Goal: Information Seeking & Learning: Understand process/instructions

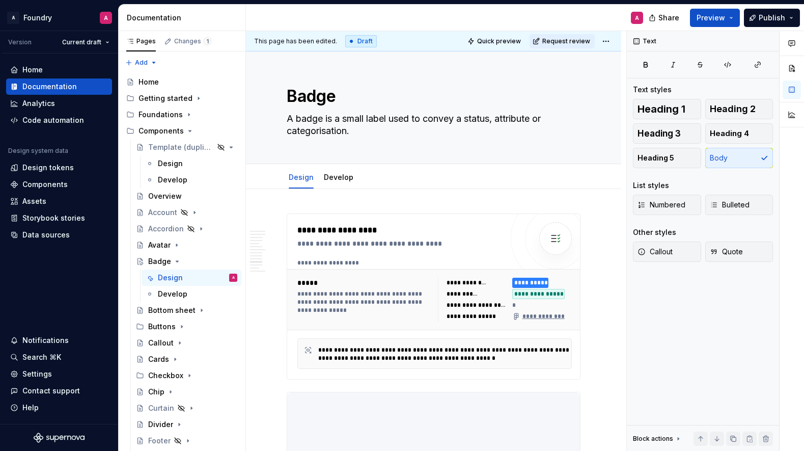
scroll to position [2019, 0]
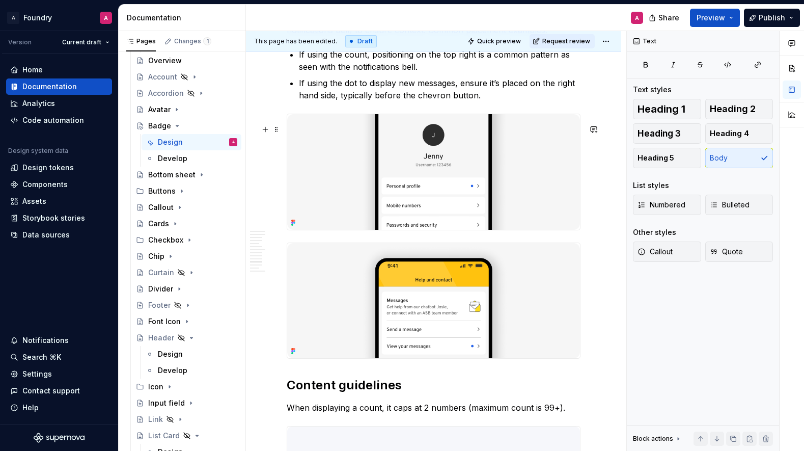
type textarea "*"
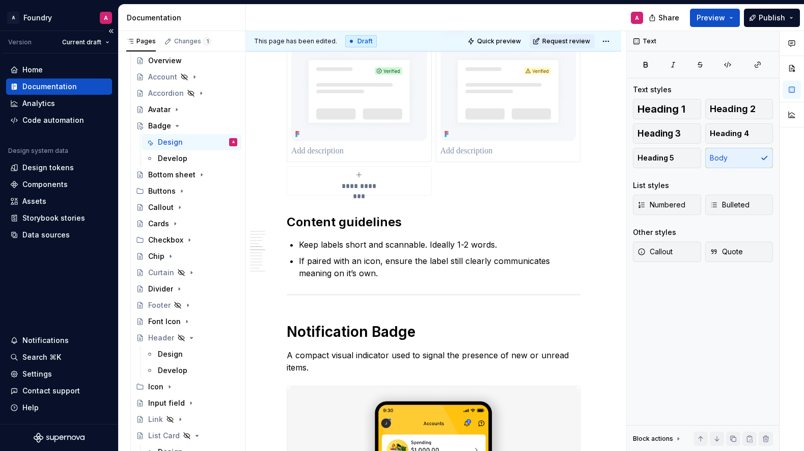
scroll to position [1558, 0]
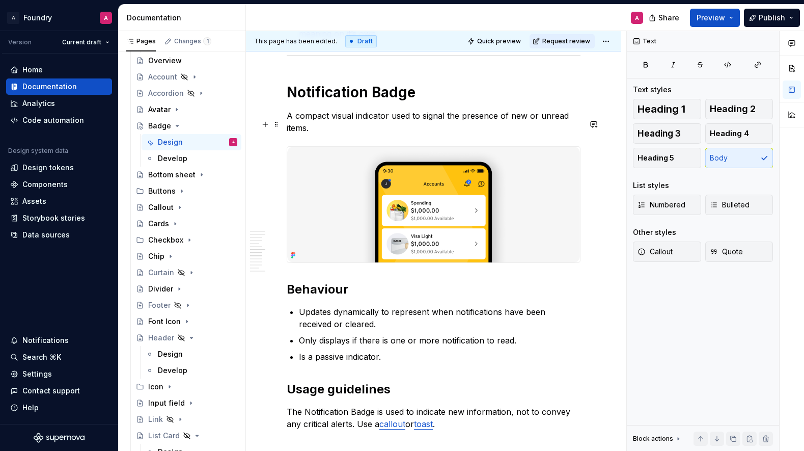
click at [323, 134] on p "A compact visual indicator used to signal the presence of new or unread items." at bounding box center [434, 121] width 294 height 24
click at [309, 131] on p "A compact visual indicator used to signal the presence of new or unread items." at bounding box center [434, 121] width 294 height 24
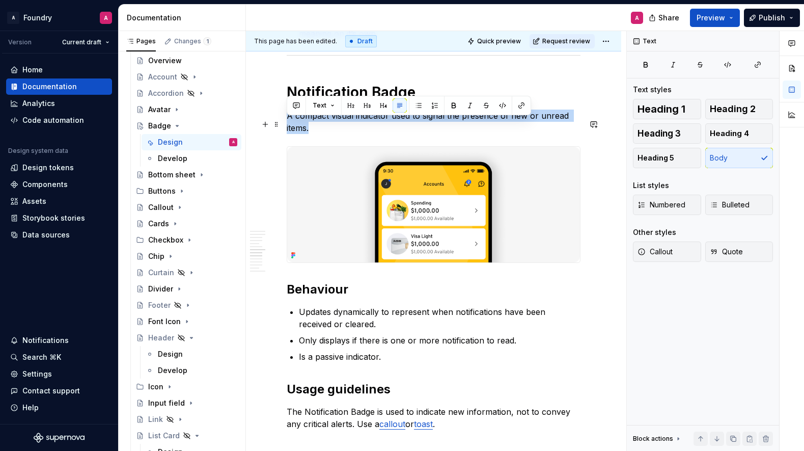
click at [309, 131] on p "A compact visual indicator used to signal the presence of new or unread items." at bounding box center [434, 121] width 294 height 24
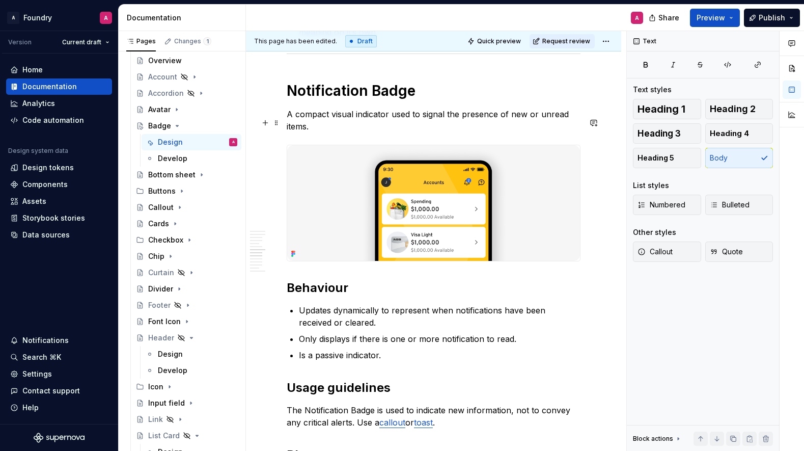
click at [317, 132] on p "A compact visual indicator used to signal the presence of new or unread items." at bounding box center [434, 120] width 294 height 24
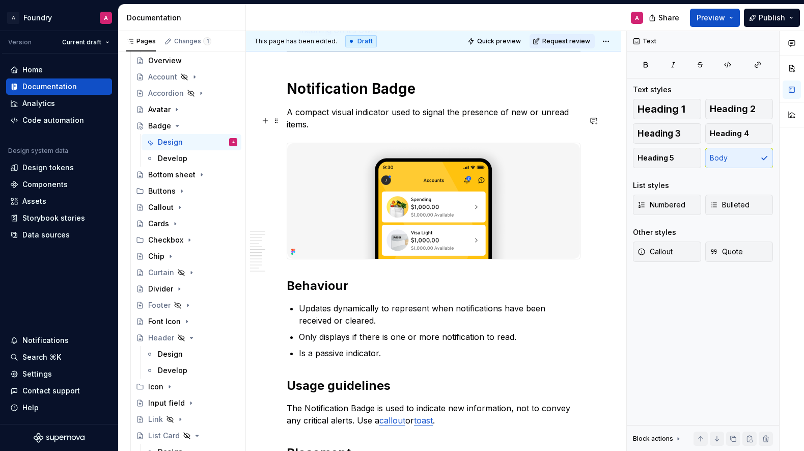
scroll to position [1562, 0]
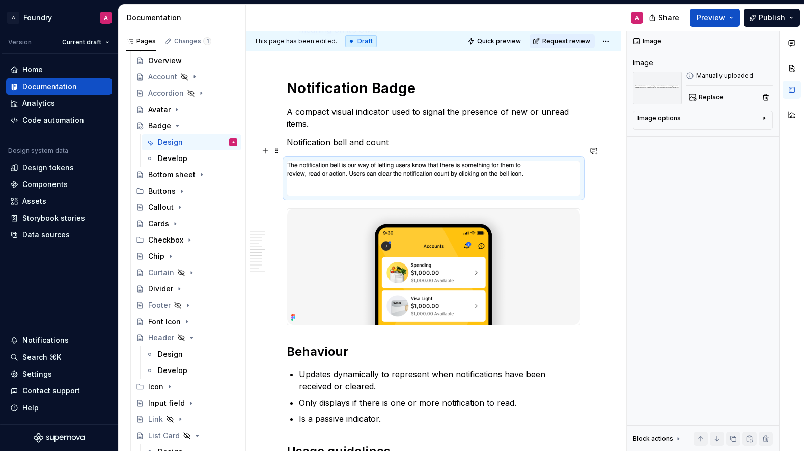
click at [403, 148] on p "Notification bell and count" at bounding box center [434, 142] width 294 height 12
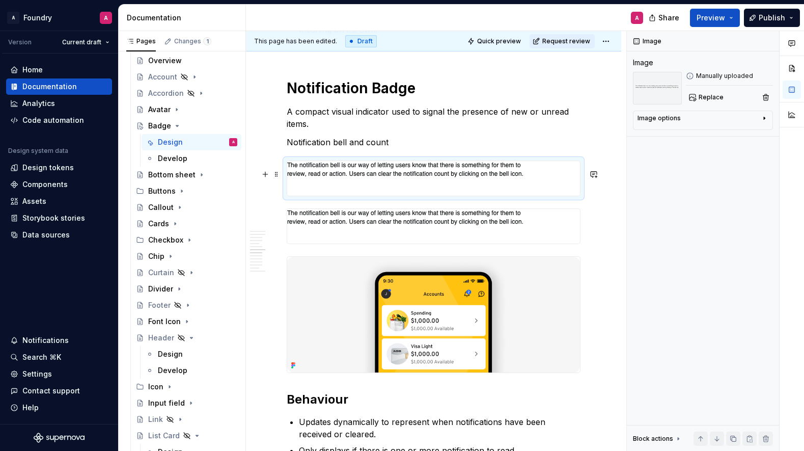
click at [564, 189] on div at bounding box center [433, 178] width 293 height 35
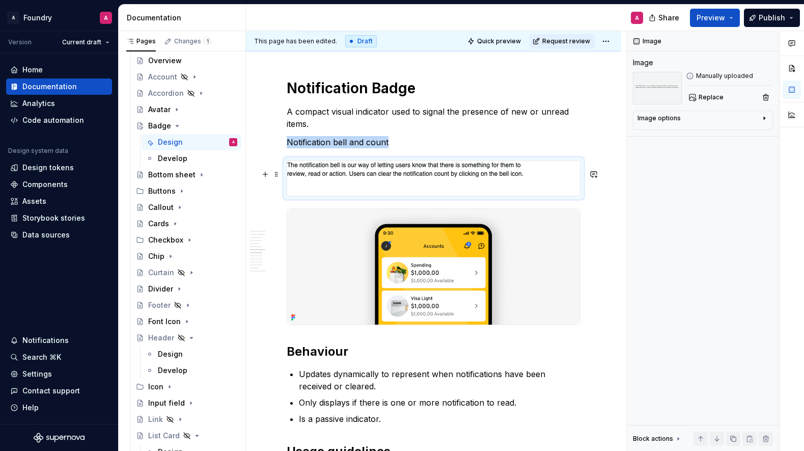
click at [473, 189] on img at bounding box center [406, 178] width 238 height 35
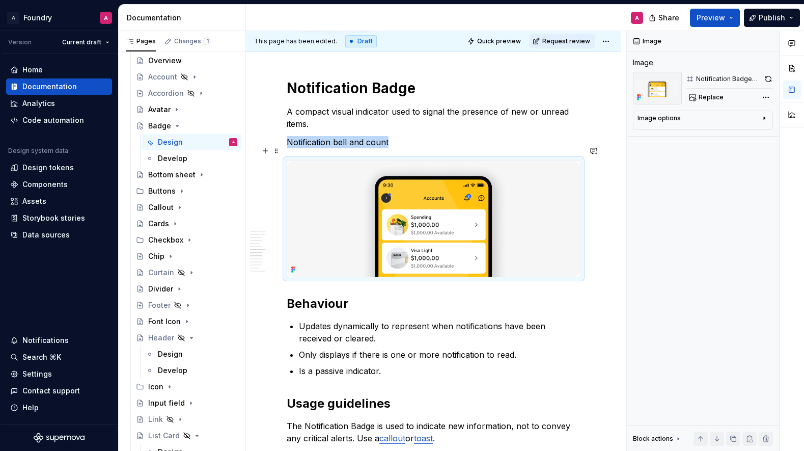
click at [417, 148] on p "Notification bell and count" at bounding box center [434, 142] width 294 height 12
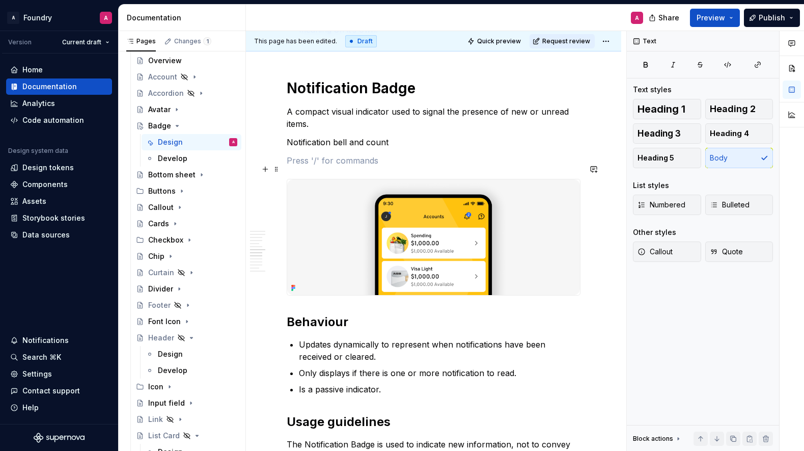
click at [327, 167] on p at bounding box center [434, 160] width 294 height 12
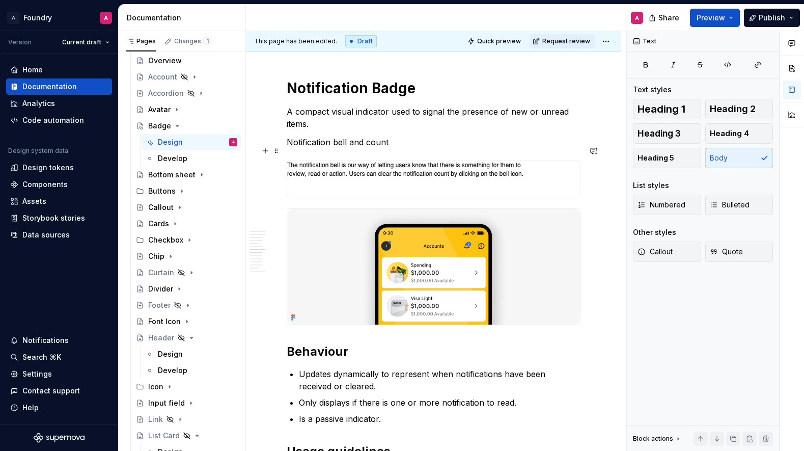
click at [388, 148] on p "Notification bell and count" at bounding box center [434, 142] width 294 height 12
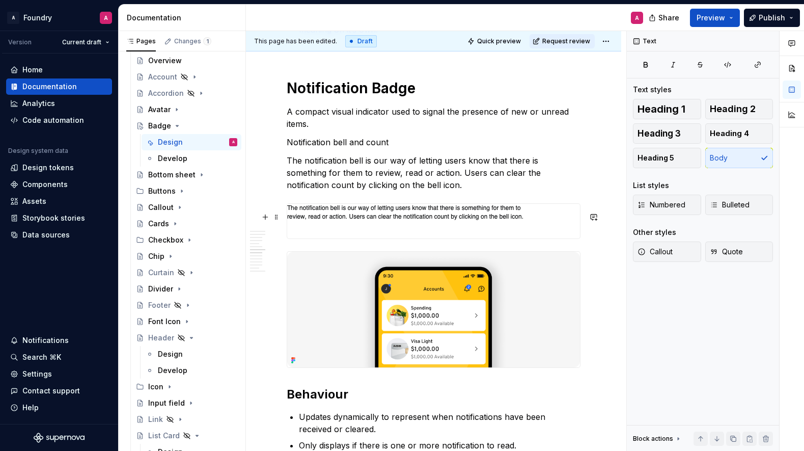
click at [450, 238] on img at bounding box center [406, 221] width 238 height 35
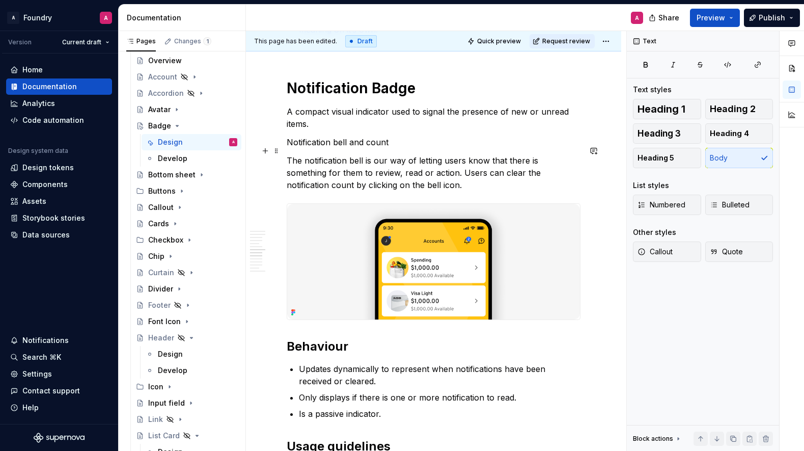
click at [348, 148] on p "Notification bell and count" at bounding box center [434, 142] width 294 height 12
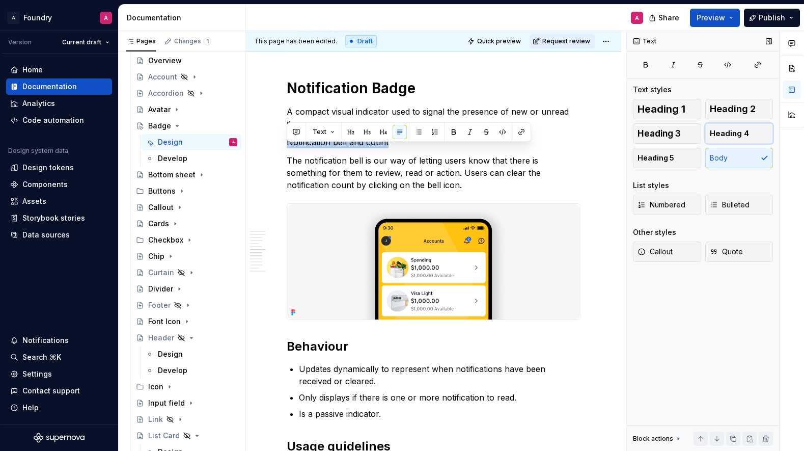
drag, startPoint x: 740, startPoint y: 130, endPoint x: 722, endPoint y: 131, distance: 17.9
click at [740, 130] on span "Heading 4" at bounding box center [729, 133] width 39 height 10
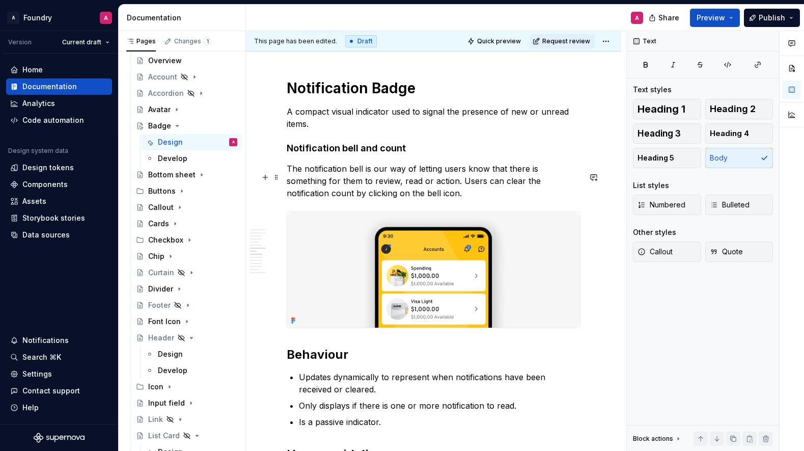
click at [414, 194] on p "The notification bell is our way of letting users know that there is something …" at bounding box center [434, 180] width 294 height 37
drag, startPoint x: 382, startPoint y: 201, endPoint x: 387, endPoint y: 202, distance: 5.1
click at [382, 199] on p "The notification bell is our way of letting users know that there is something …" at bounding box center [434, 180] width 294 height 37
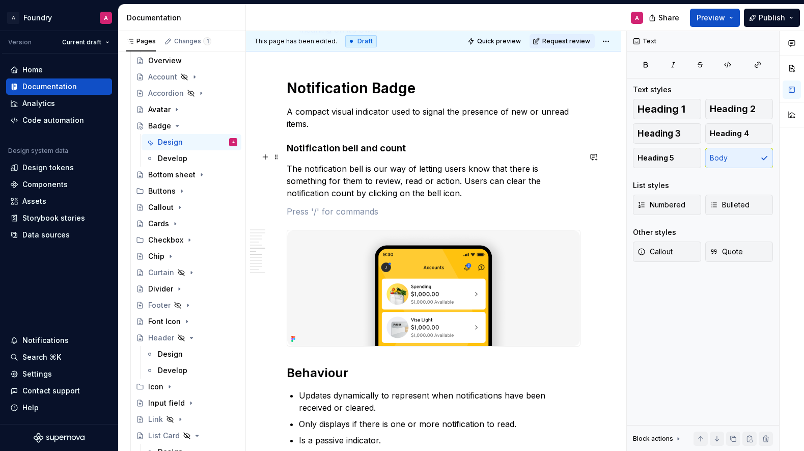
click at [322, 154] on h4 "Notification bell and count" at bounding box center [434, 148] width 294 height 12
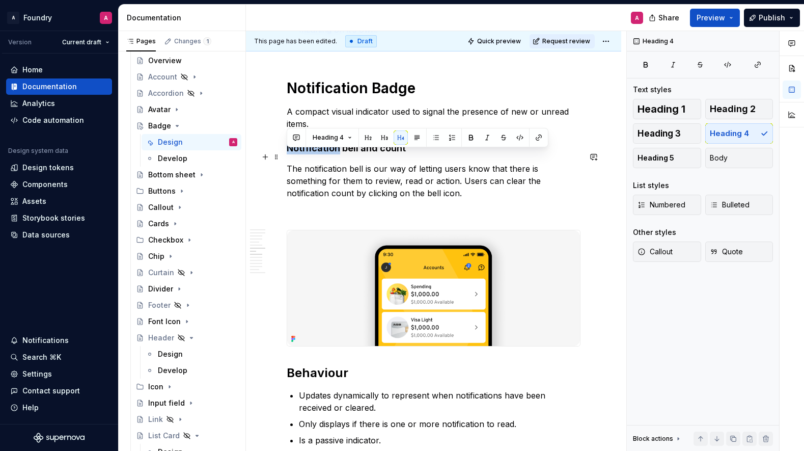
copy h4 "Notification"
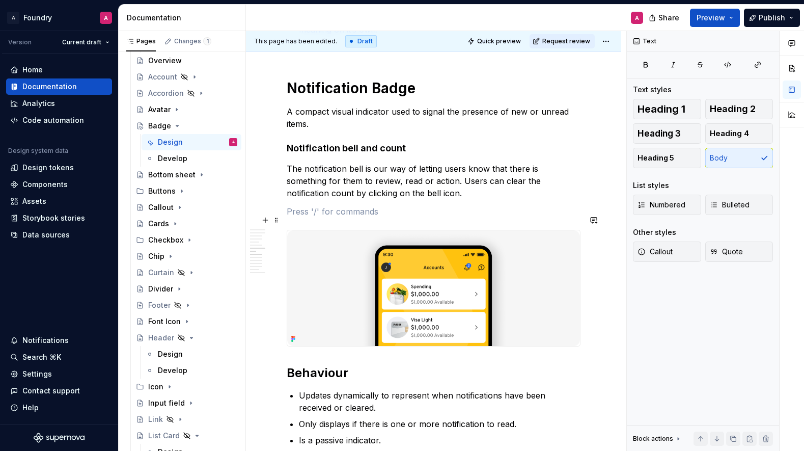
click at [297, 215] on p at bounding box center [434, 211] width 294 height 12
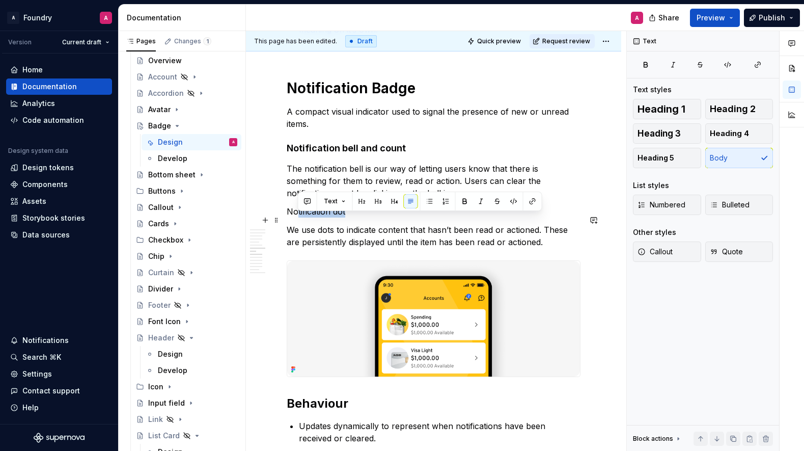
drag, startPoint x: 311, startPoint y: 220, endPoint x: 395, endPoint y: 191, distance: 88.4
click at [287, 218] on div "**********" at bounding box center [434, 57] width 294 height 2813
drag, startPoint x: 378, startPoint y: 222, endPoint x: 350, endPoint y: 222, distance: 27.5
click at [377, 217] on p "Notification dot" at bounding box center [434, 211] width 294 height 12
drag, startPoint x: 334, startPoint y: 220, endPoint x: 570, endPoint y: 132, distance: 251.5
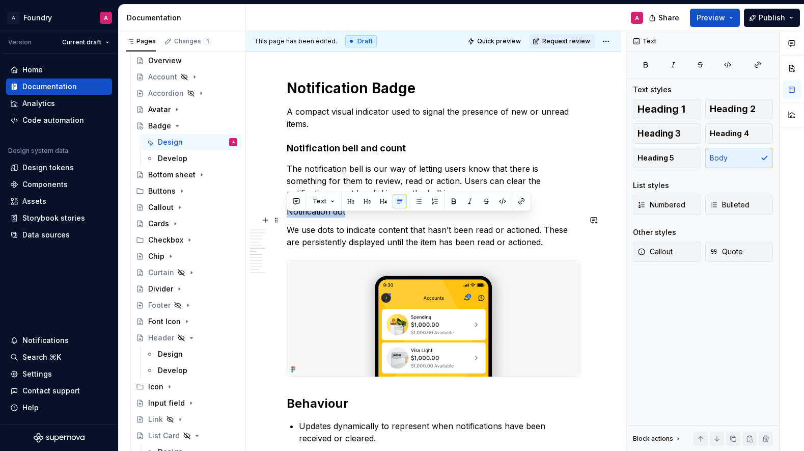
click at [287, 217] on p "Notification dot" at bounding box center [434, 211] width 294 height 12
click at [748, 108] on span "Heading 2" at bounding box center [733, 109] width 46 height 10
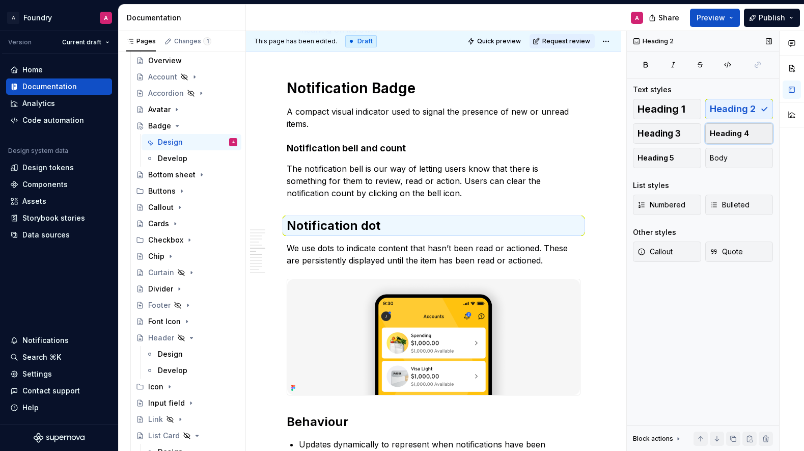
click at [729, 129] on span "Heading 4" at bounding box center [729, 133] width 39 height 10
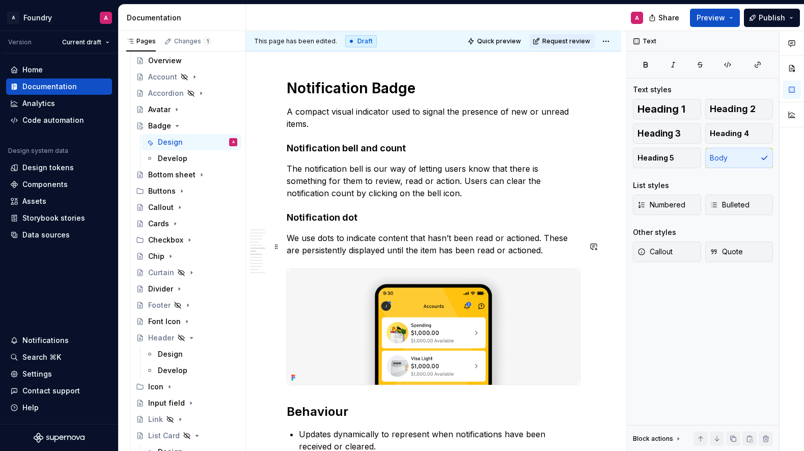
click at [368, 241] on p "We use dots to indicate content that hasn’t been read or actioned. These are pe…" at bounding box center [434, 244] width 294 height 24
drag, startPoint x: 399, startPoint y: 204, endPoint x: 500, endPoint y: 230, distance: 103.8
click at [399, 199] on p "The notification bell is our way of letting users know that there is something …" at bounding box center [434, 180] width 294 height 37
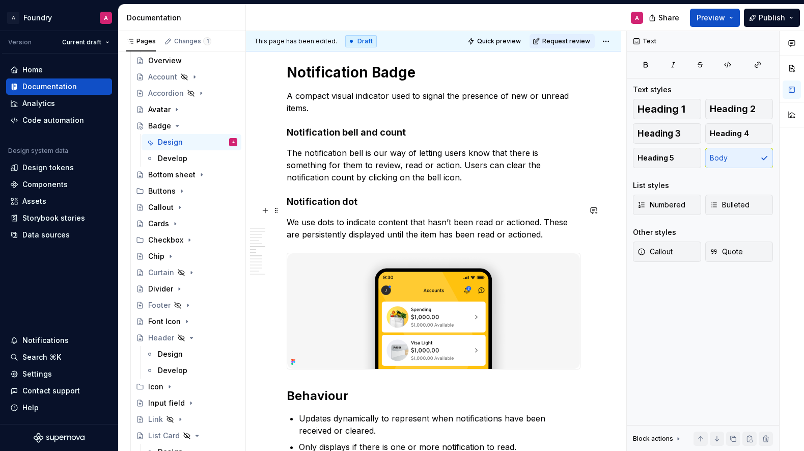
click at [388, 208] on h4 "Notification dot" at bounding box center [434, 202] width 294 height 12
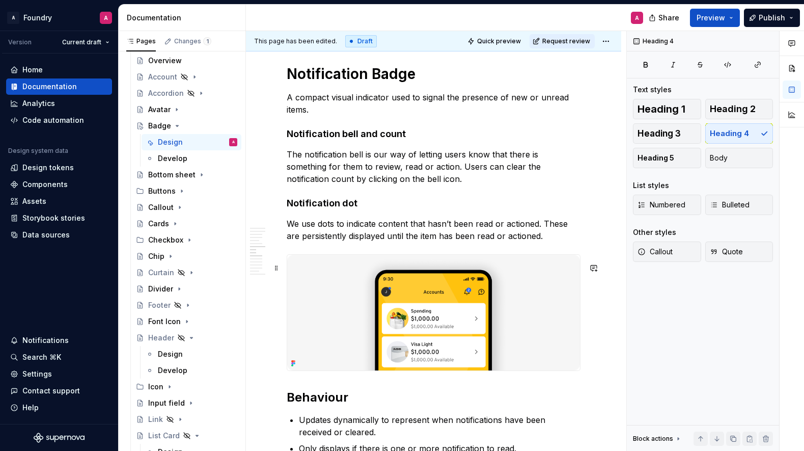
click at [595, 316] on div "**********" at bounding box center [433, 103] width 375 height 2980
type textarea "*"
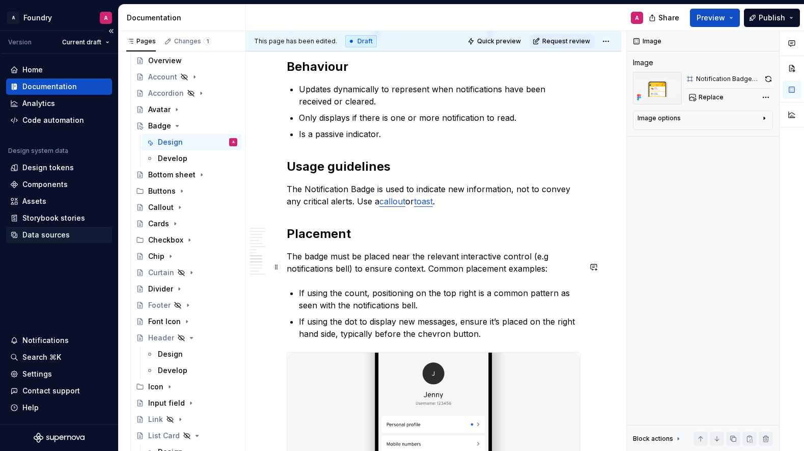
scroll to position [1914, 0]
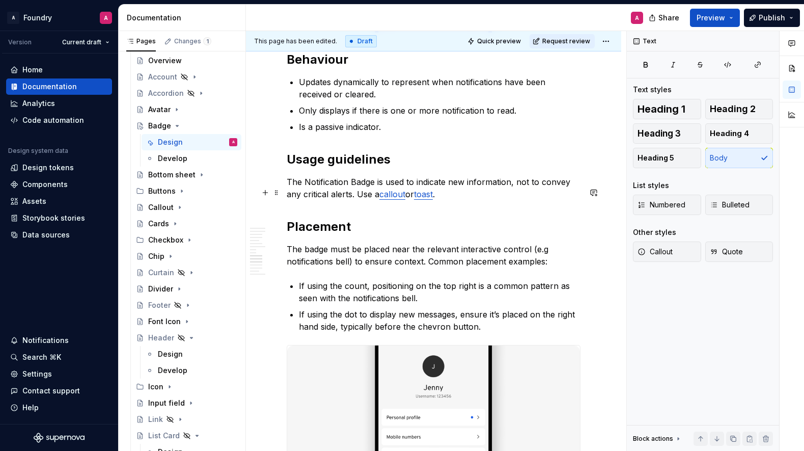
click at [459, 200] on p "The Notification Badge is used to indicate new information, not to convey any c…" at bounding box center [434, 188] width 294 height 24
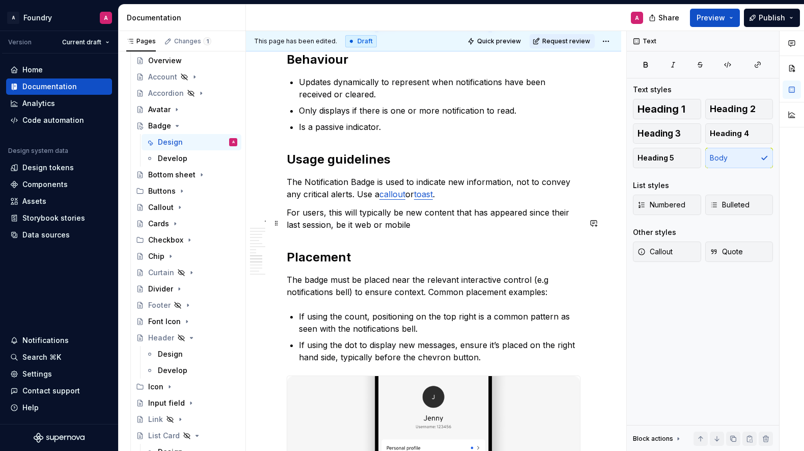
click at [288, 224] on p "For users, this will typically be new content that has appeared since their las…" at bounding box center [434, 218] width 294 height 24
click at [737, 201] on span "Bulleted" at bounding box center [730, 205] width 40 height 10
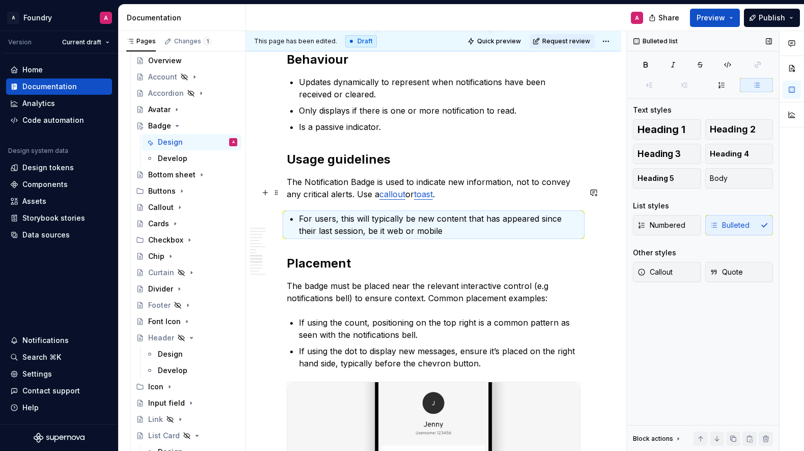
click at [288, 192] on p "The Notification Badge is used to indicate new information, not to convey any c…" at bounding box center [434, 188] width 294 height 24
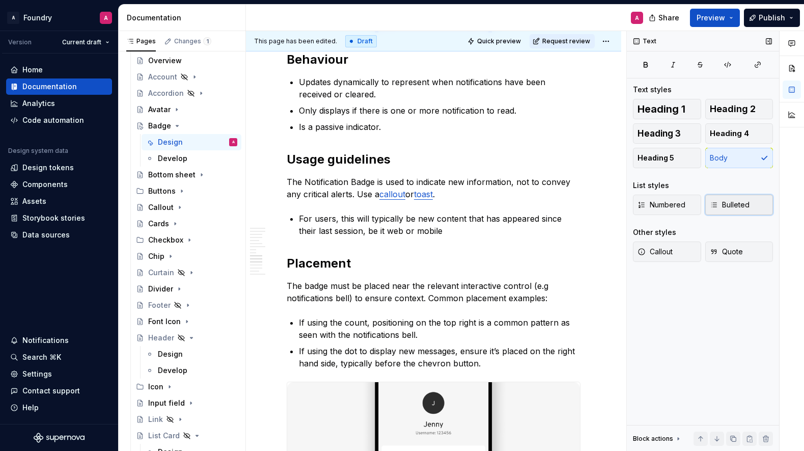
click at [734, 201] on span "Bulleted" at bounding box center [730, 205] width 40 height 10
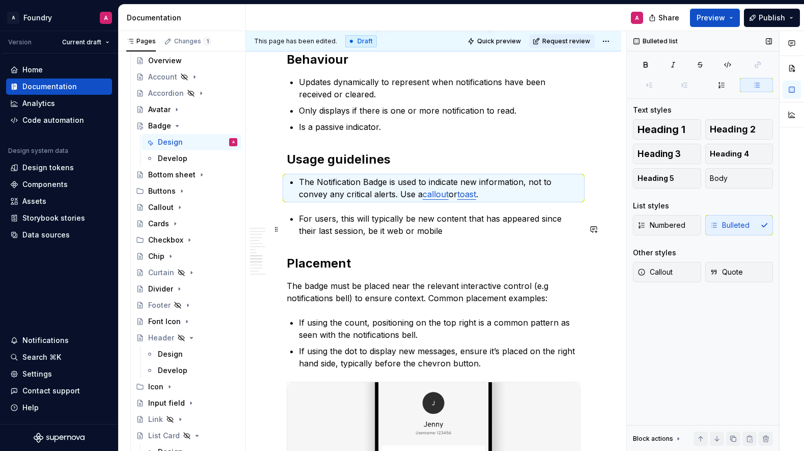
click at [433, 237] on p "For users, this will typically be new content that has appeared since their las…" at bounding box center [440, 224] width 282 height 24
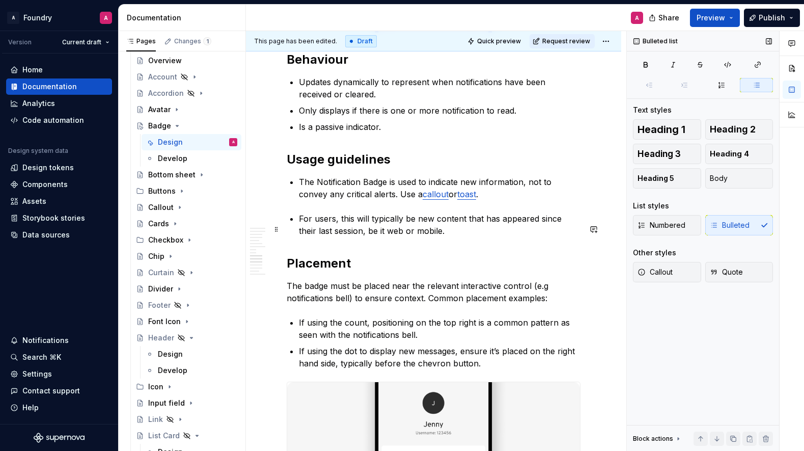
click at [299, 229] on p "For users, this will typically be new content that has appeared since their las…" at bounding box center [440, 224] width 282 height 24
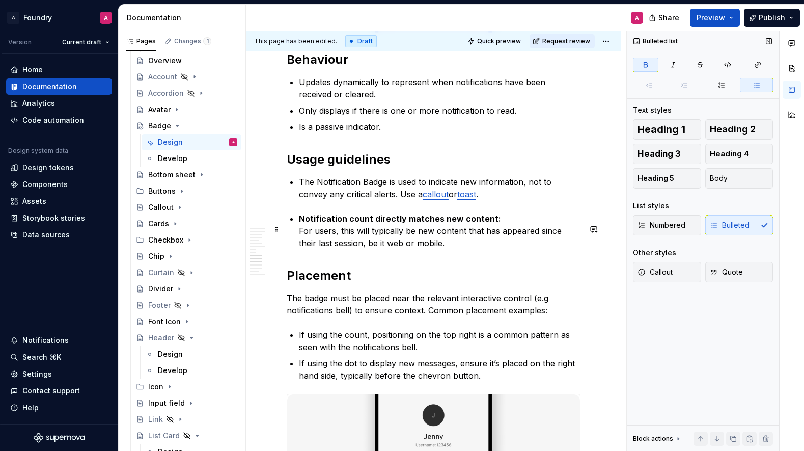
click at [438, 245] on p "Notification count directly matches new content: For users, this will typically…" at bounding box center [440, 230] width 282 height 37
